Goal: Contribute content

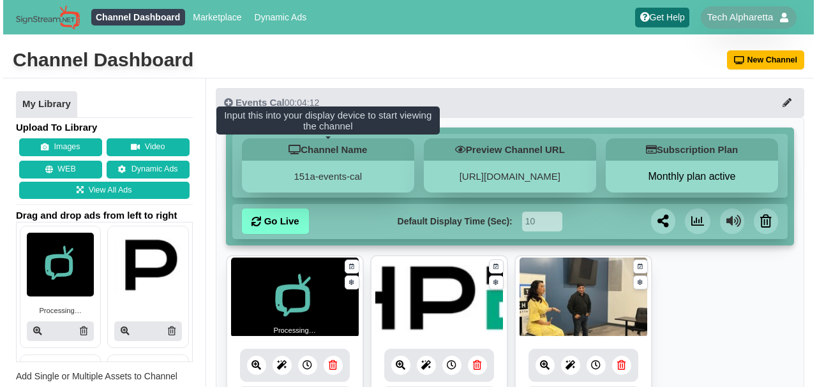
scroll to position [7, 0]
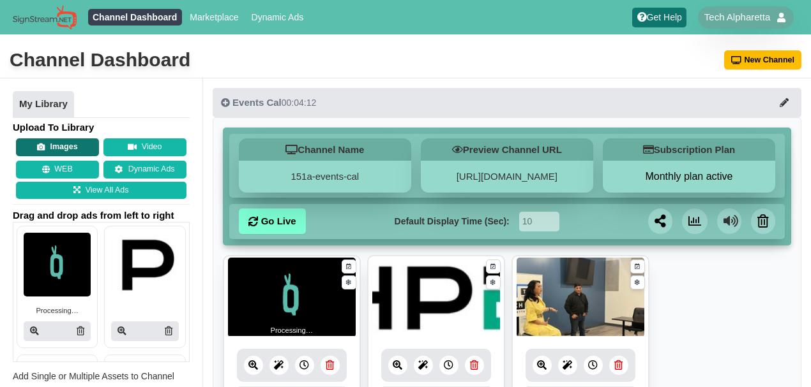
click at [70, 149] on button "Images" at bounding box center [57, 148] width 83 height 18
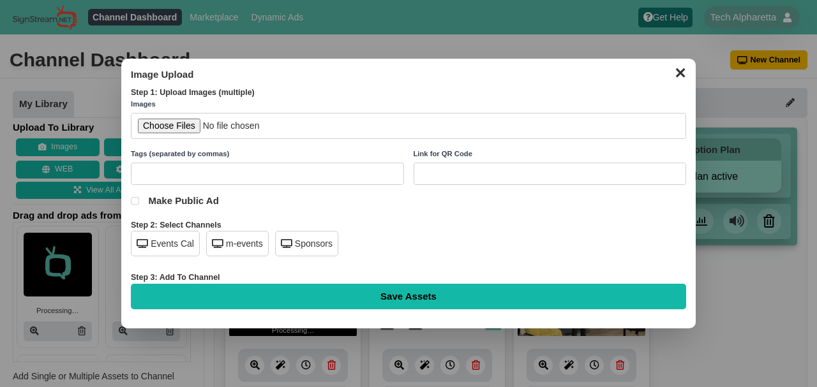
click at [161, 126] on input "file" at bounding box center [408, 126] width 555 height 26
type input "C:\fakepath\[DATE] membersonly -8.19.2025.png"
click at [188, 247] on div "Events Cal" at bounding box center [165, 244] width 69 height 26
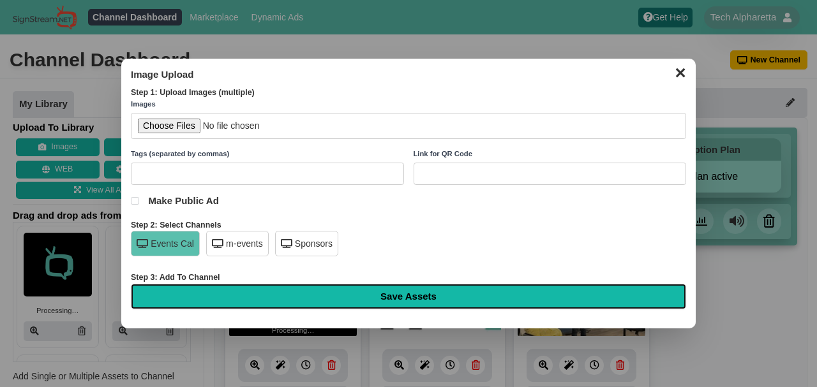
click at [331, 299] on input "Save Assets" at bounding box center [408, 297] width 555 height 26
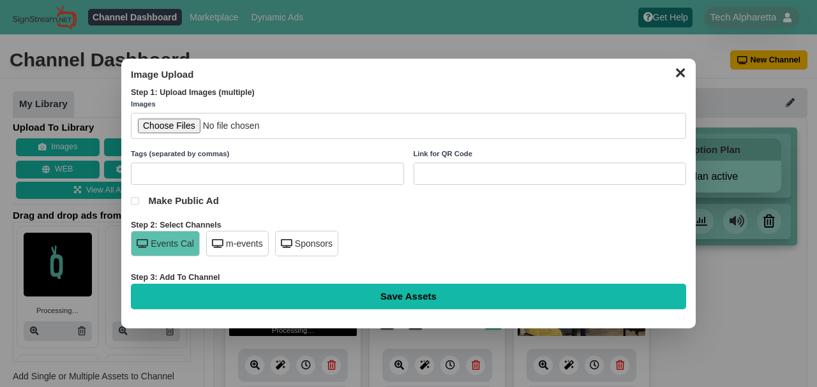
type input "Saving..."
